Goal: Task Accomplishment & Management: Use online tool/utility

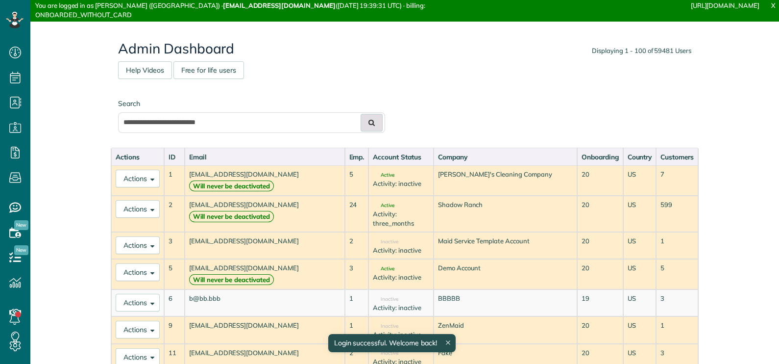
type input "**********"
click at [369, 125] on icon at bounding box center [372, 122] width 6 height 7
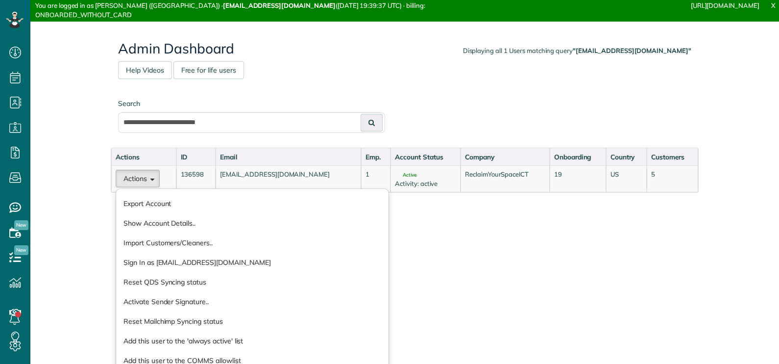
scroll to position [4, 4]
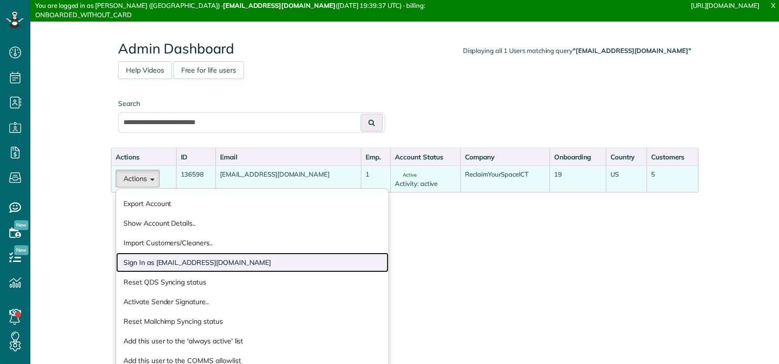
click at [165, 262] on link "Sign In as reclaimyourspaceict@gmail.com" at bounding box center [252, 262] width 272 height 20
